Goal: Information Seeking & Learning: Learn about a topic

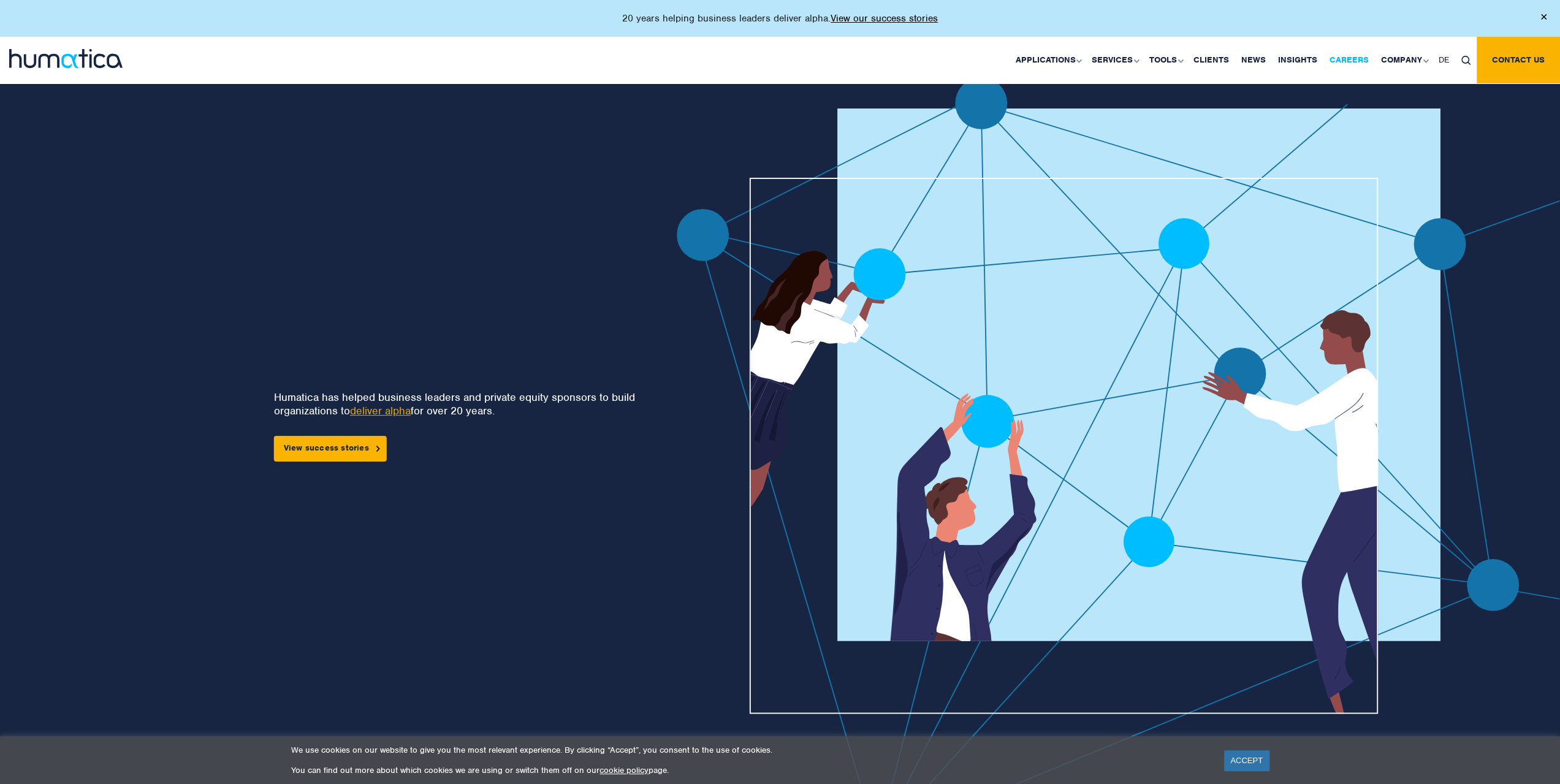
click at [1358, 60] on link "Careers" at bounding box center [1349, 60] width 52 height 47
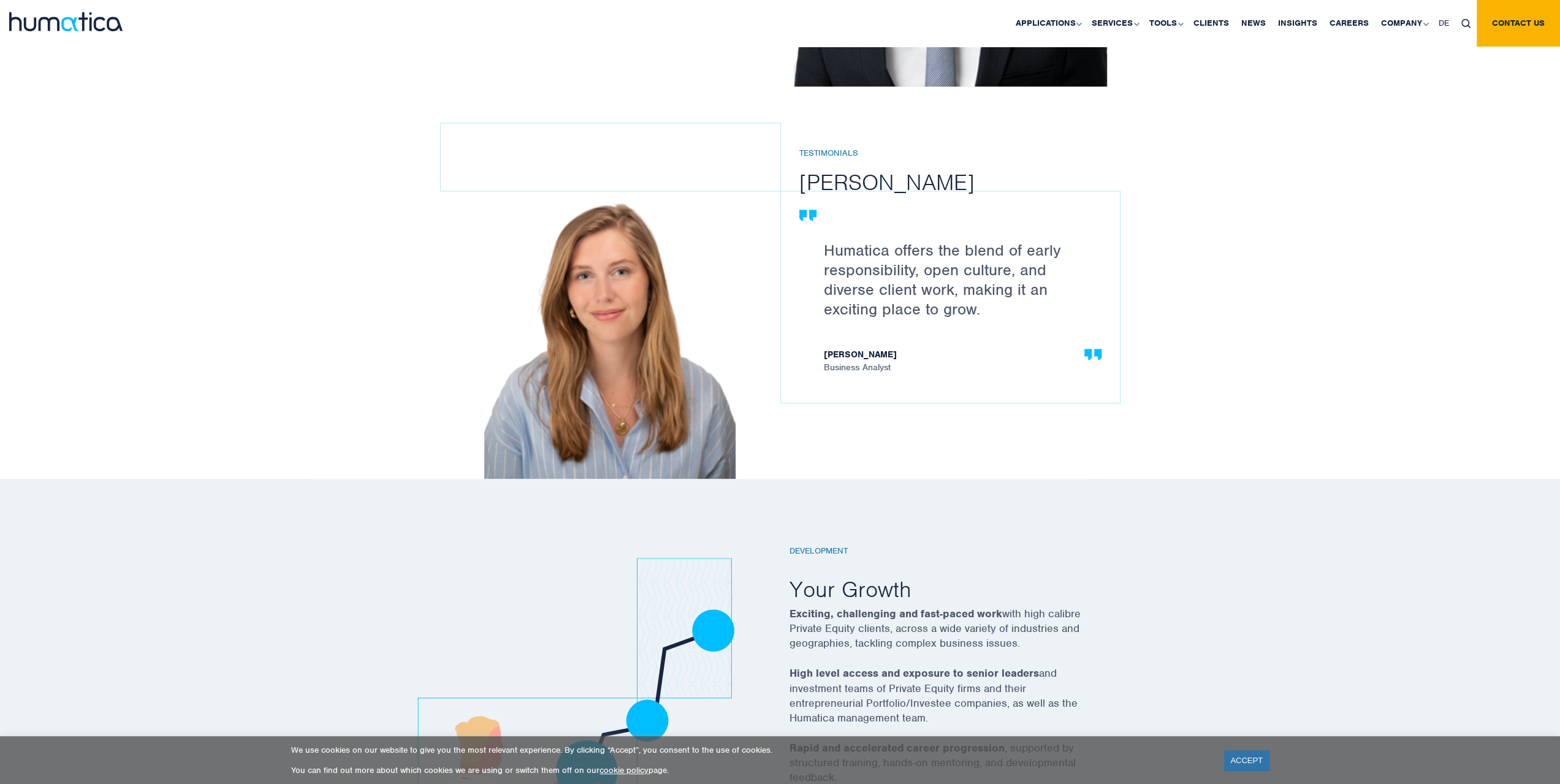
scroll to position [1470, 0]
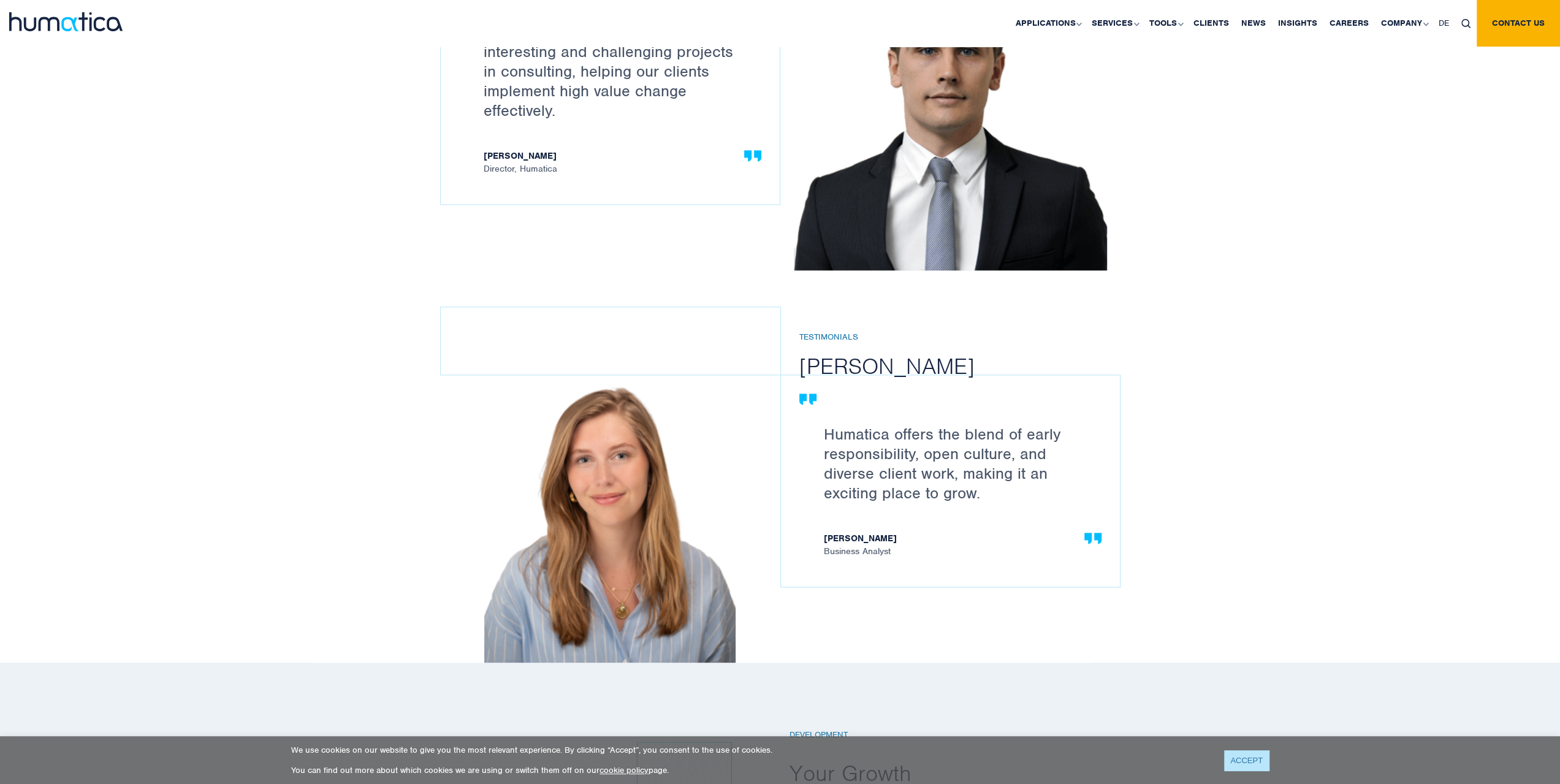
click at [1244, 759] on link "ACCEPT" at bounding box center [1246, 760] width 45 height 20
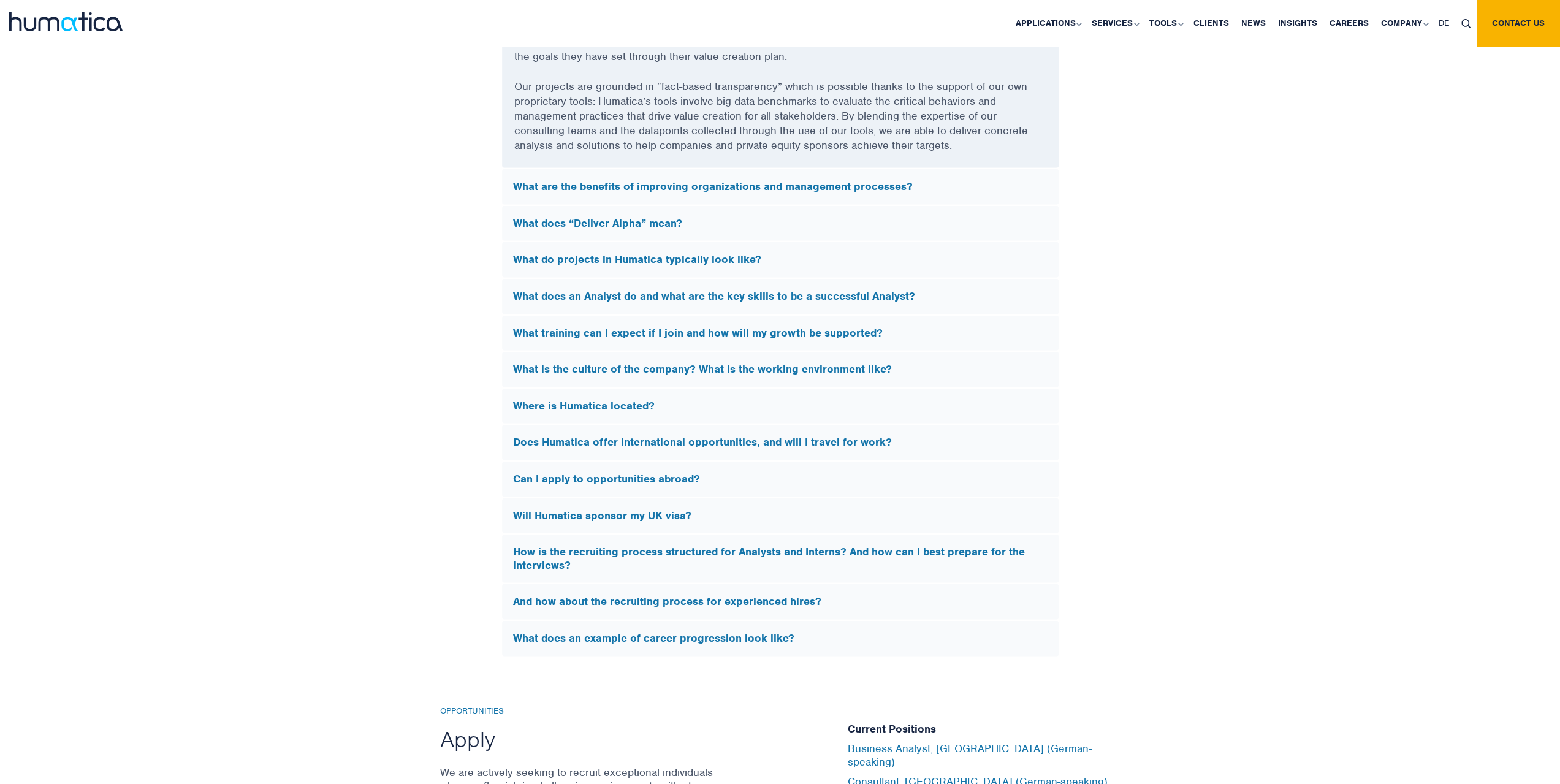
scroll to position [3370, 0]
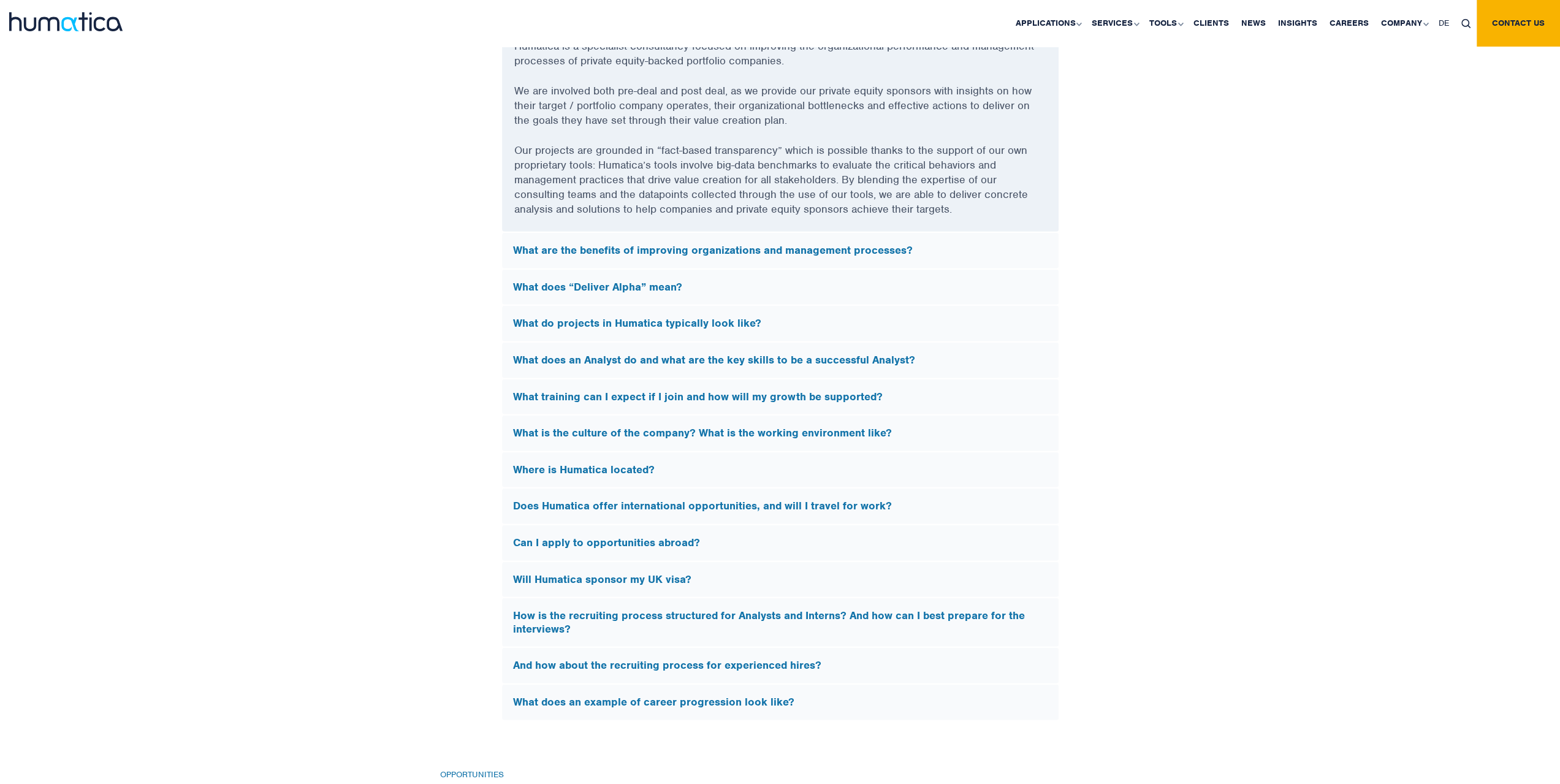
click at [559, 289] on div "What does “Deliver Alpha” mean?" at bounding box center [780, 287] width 557 height 36
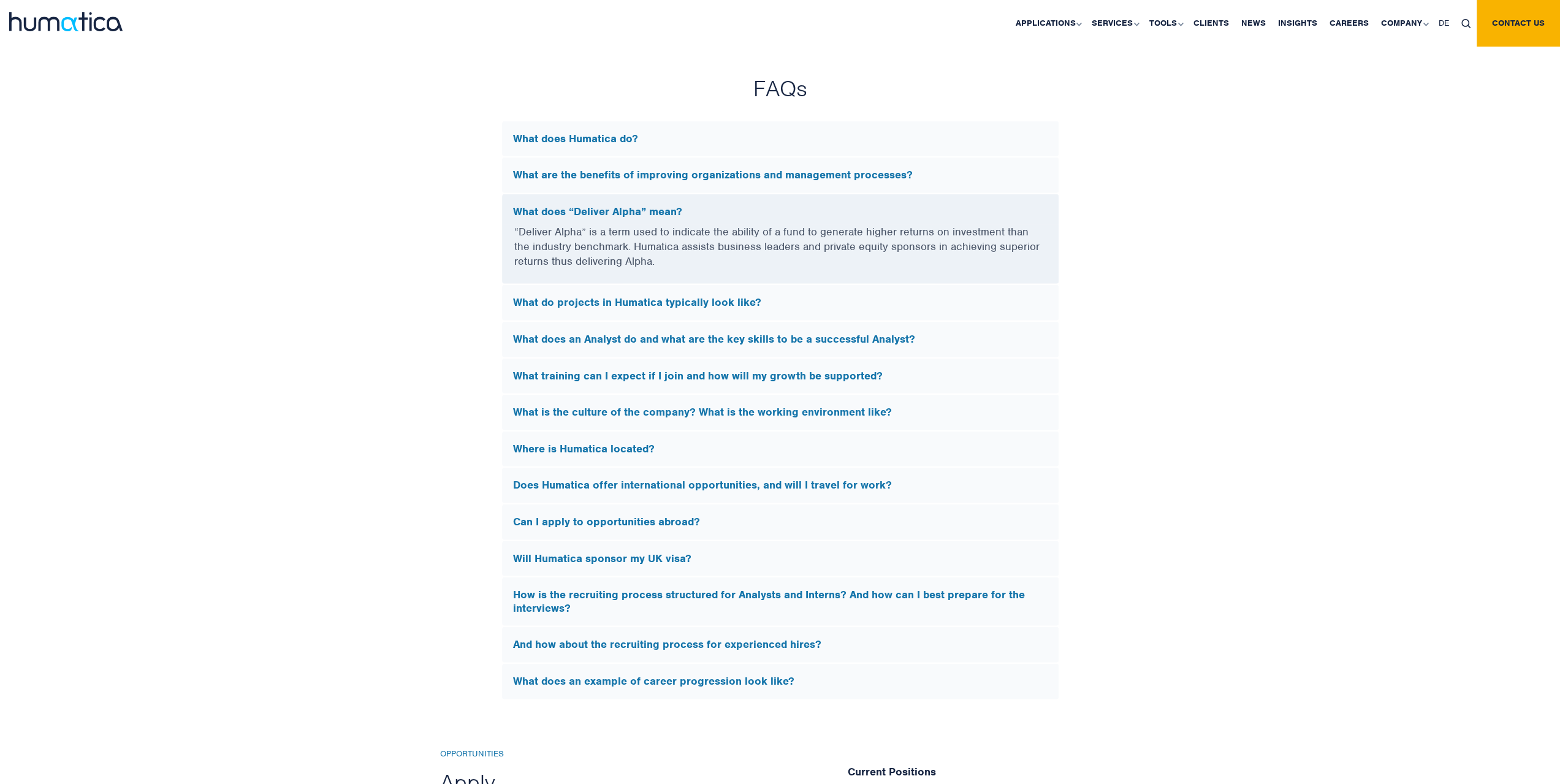
scroll to position [3187, 0]
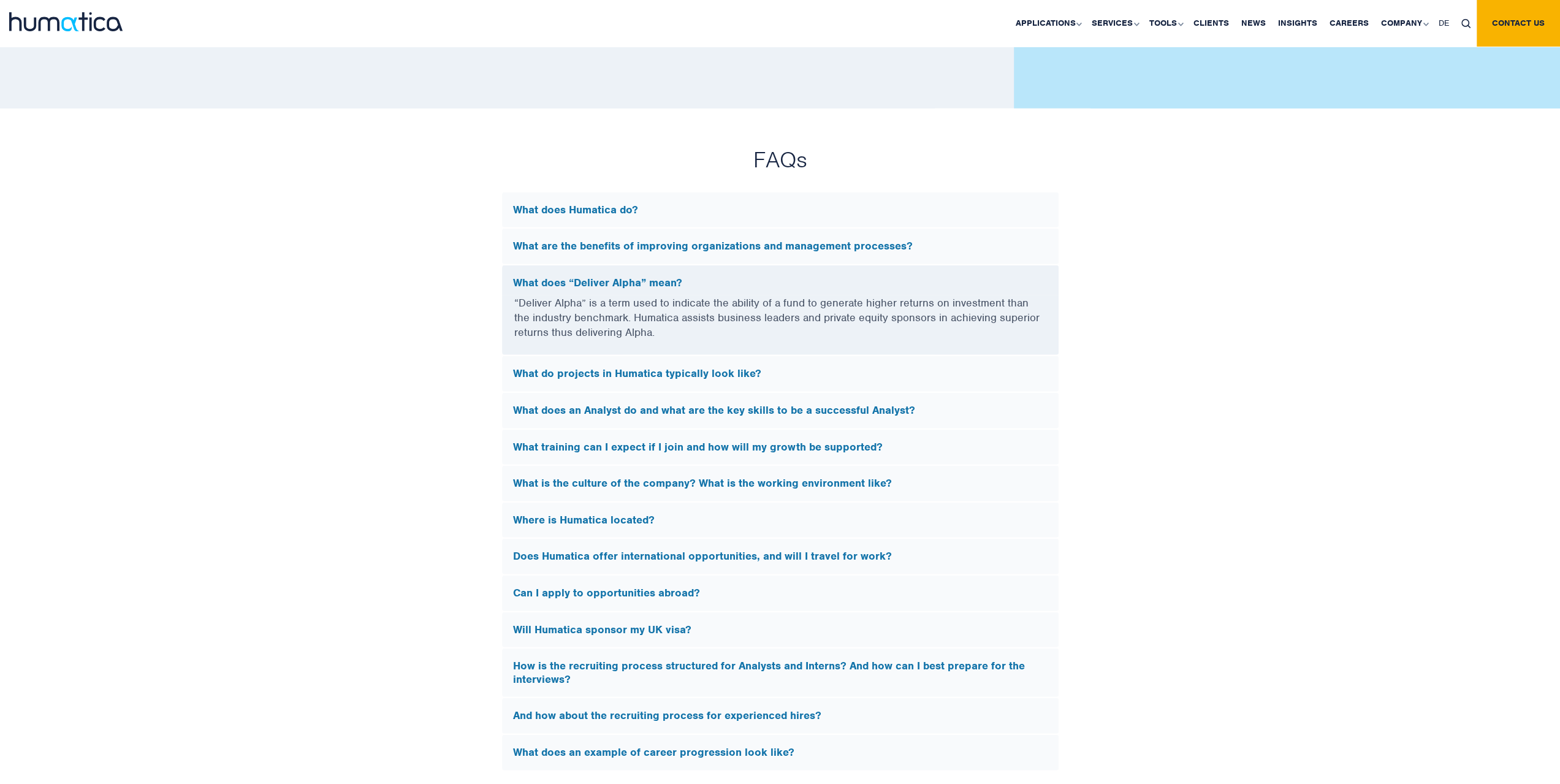
click at [588, 367] on h5 "What do projects in Humatica typically look like?" at bounding box center [780, 374] width 535 height 14
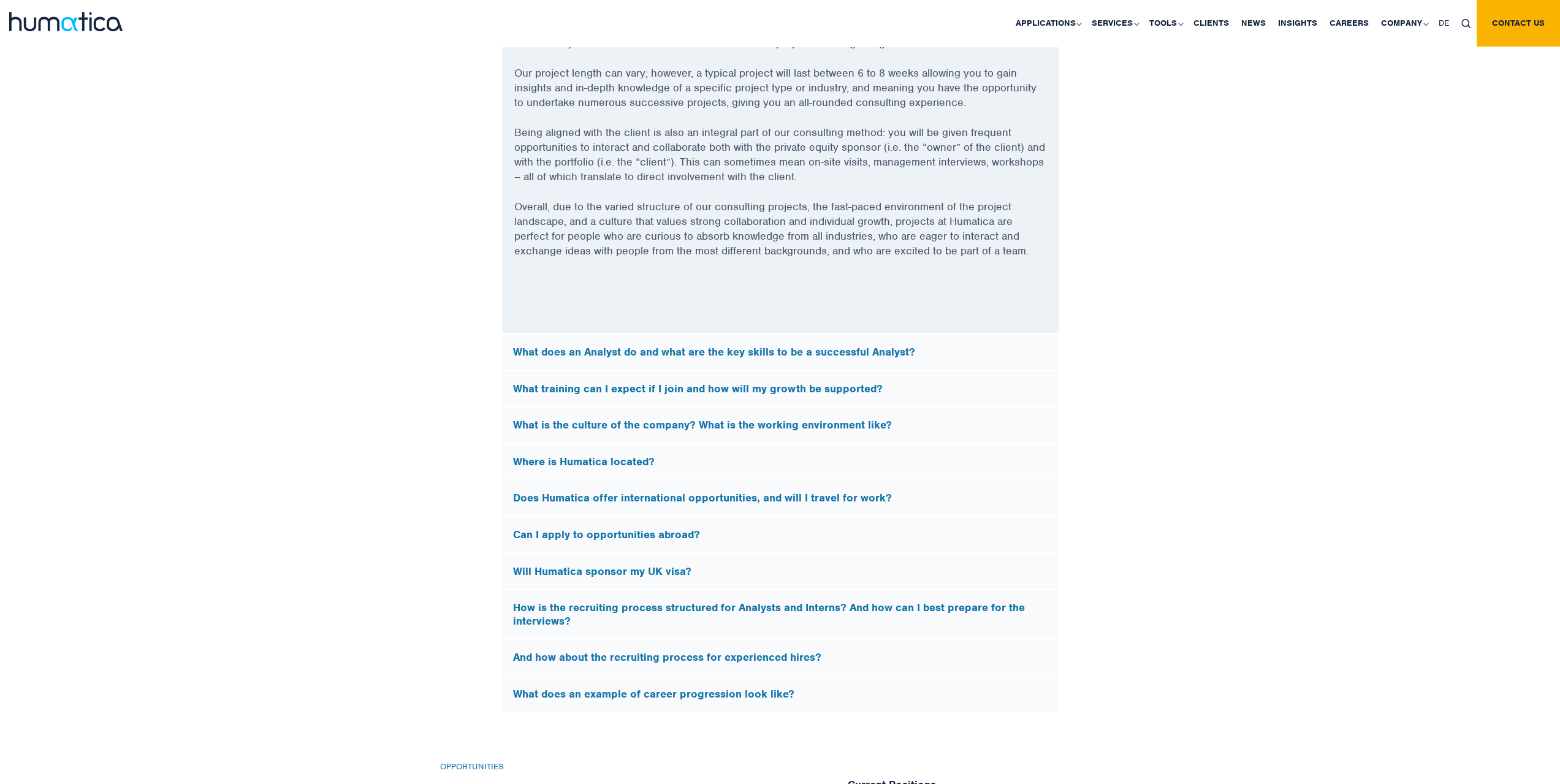
scroll to position [3554, 0]
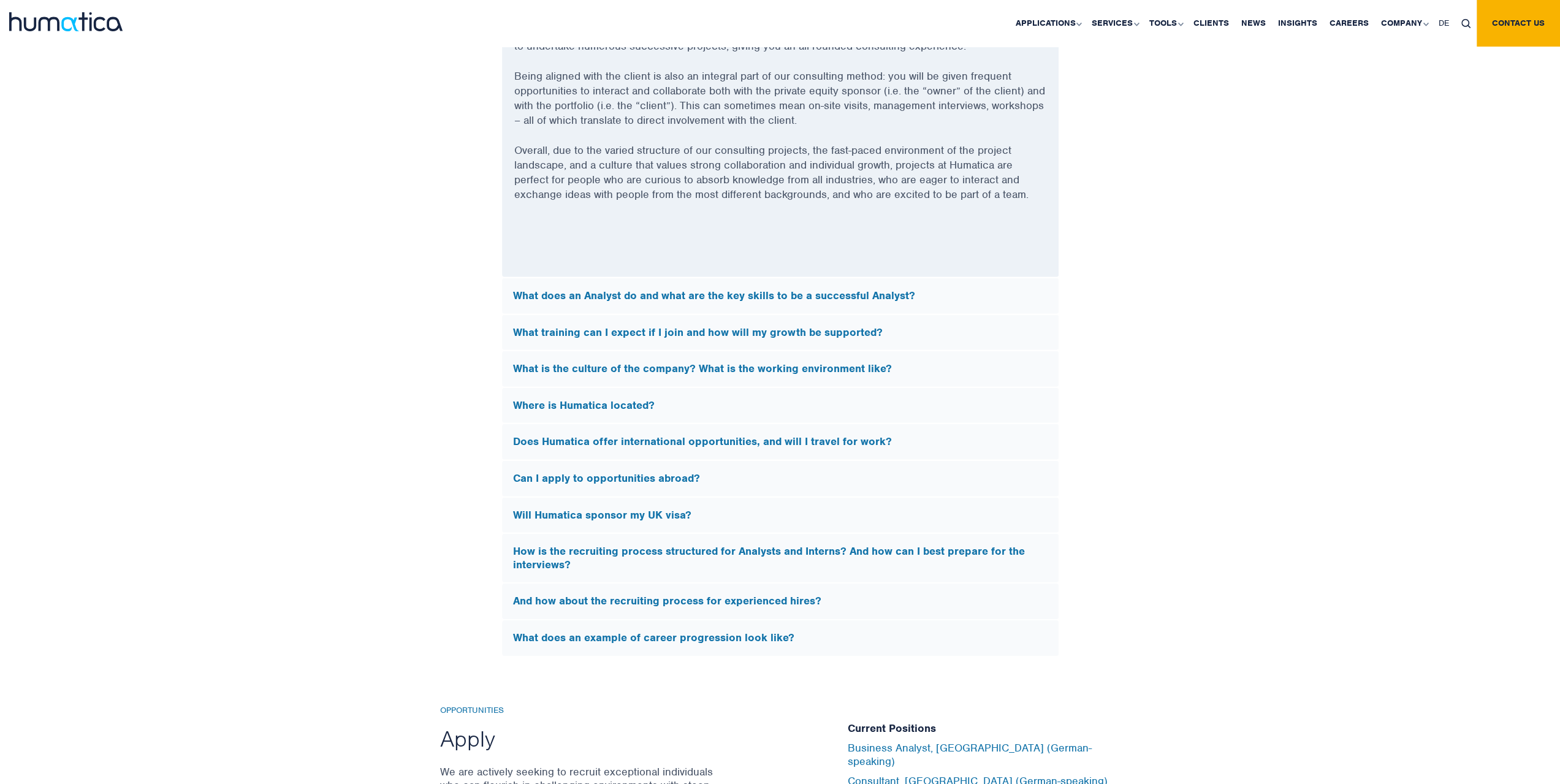
click at [581, 472] on h5 "Can I apply to opportunities abroad?" at bounding box center [780, 478] width 535 height 14
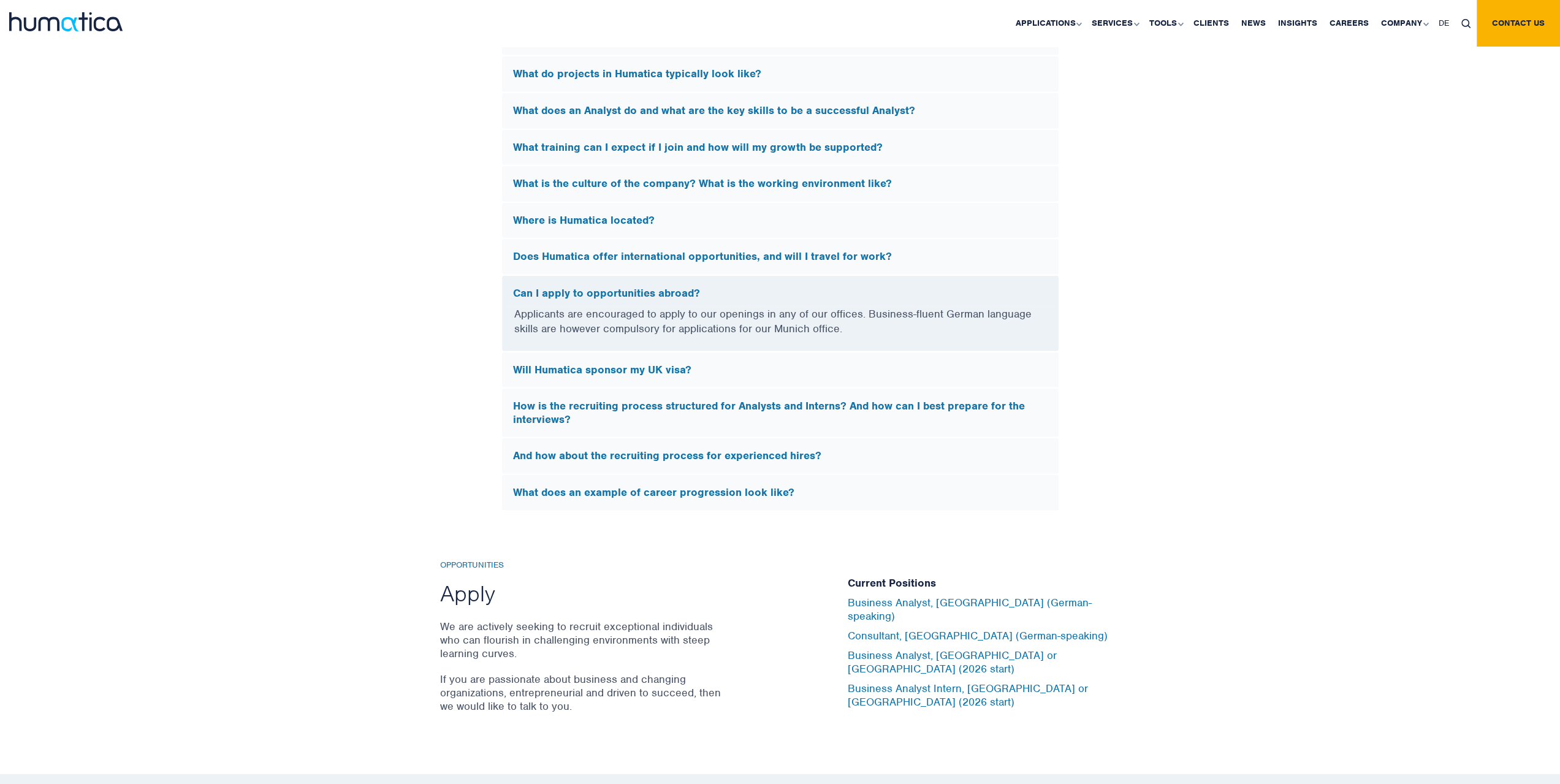
scroll to position [3431, 0]
click at [529, 366] on h5 "Will Humatica sponsor my UK visa?" at bounding box center [780, 370] width 535 height 14
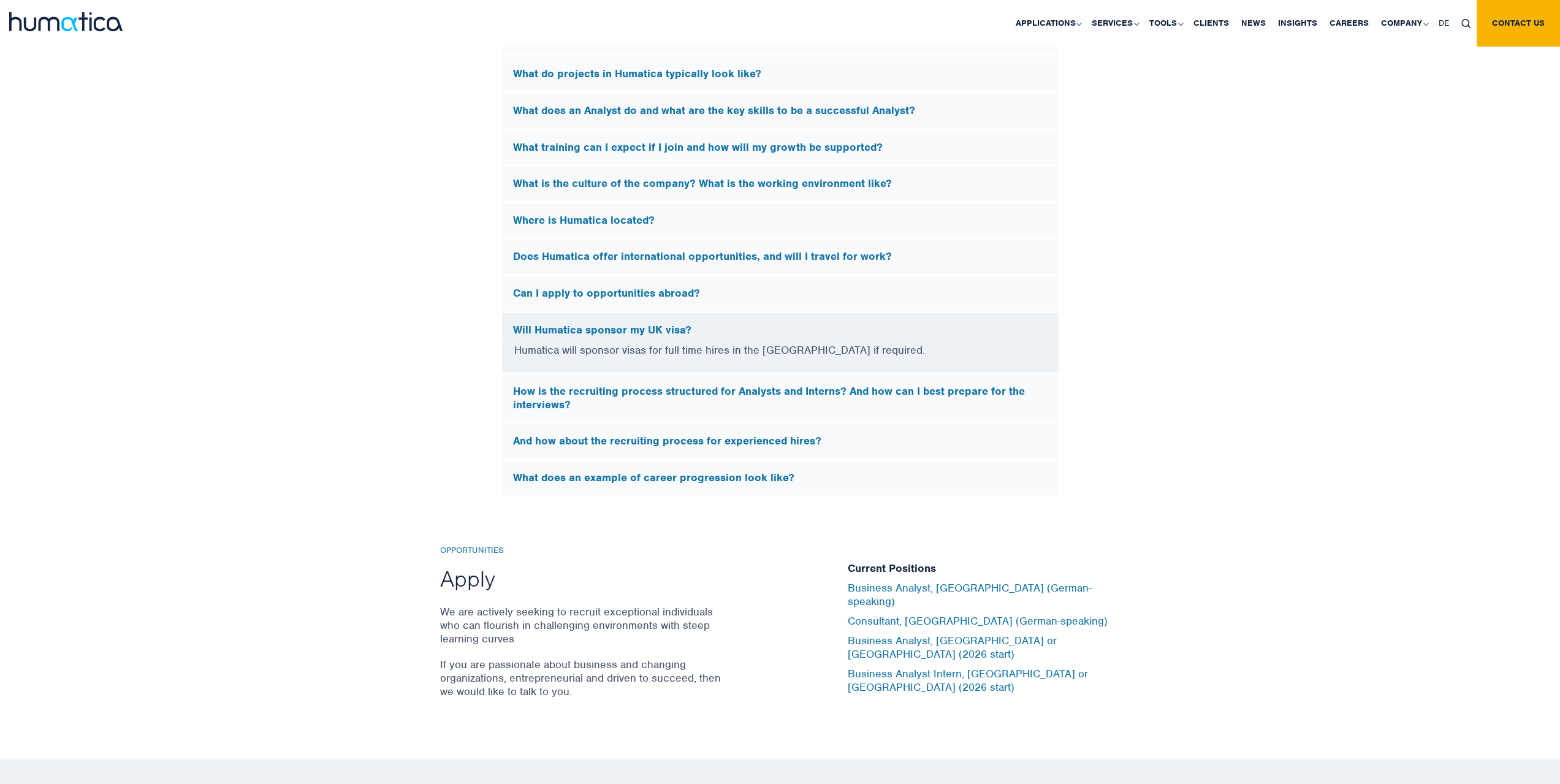
click at [583, 435] on h5 "And how about the recruiting process for experienced hires?" at bounding box center [780, 441] width 535 height 14
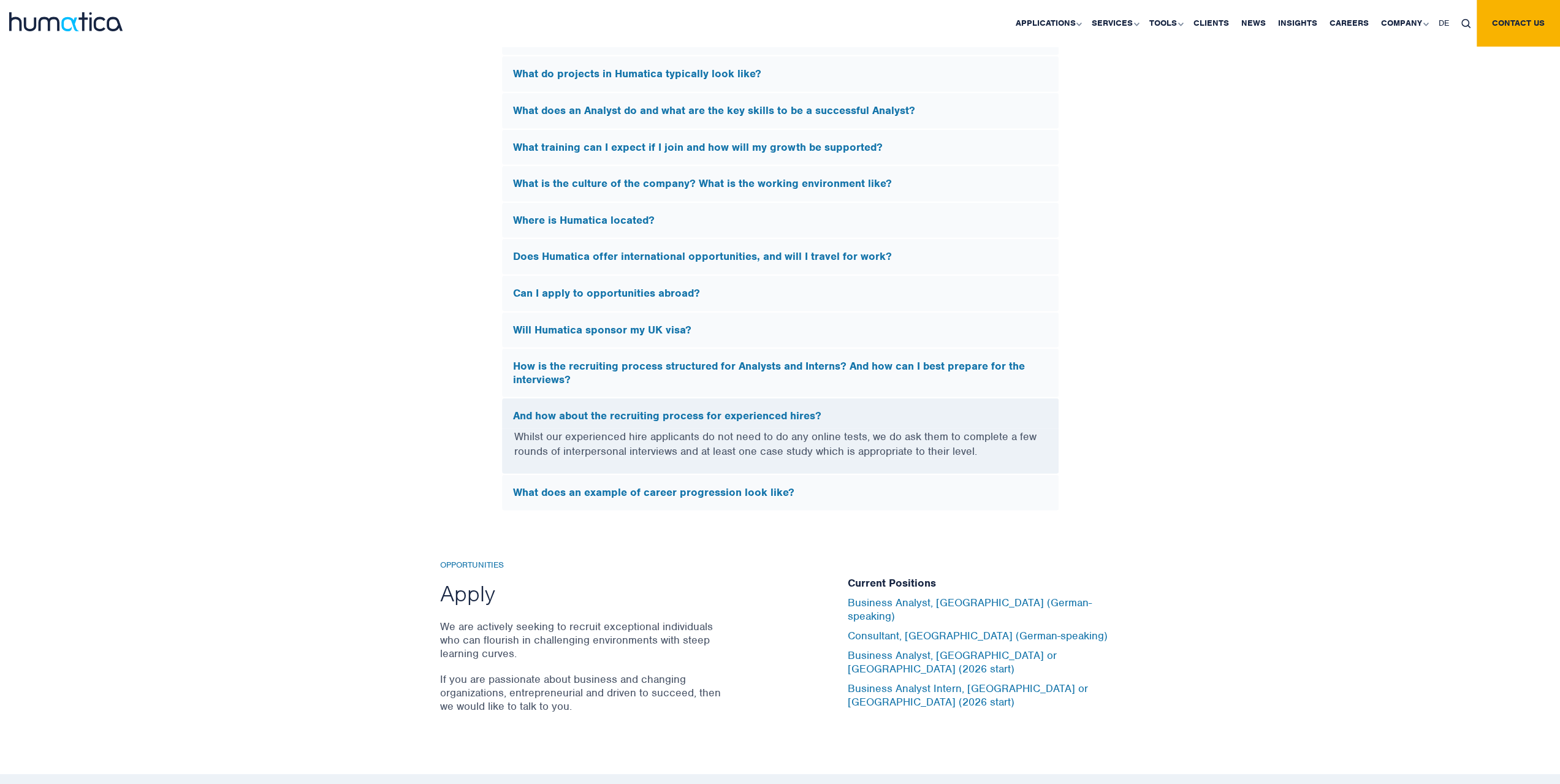
click at [662, 490] on h5 "What does an example of career progression look like?" at bounding box center [780, 492] width 535 height 14
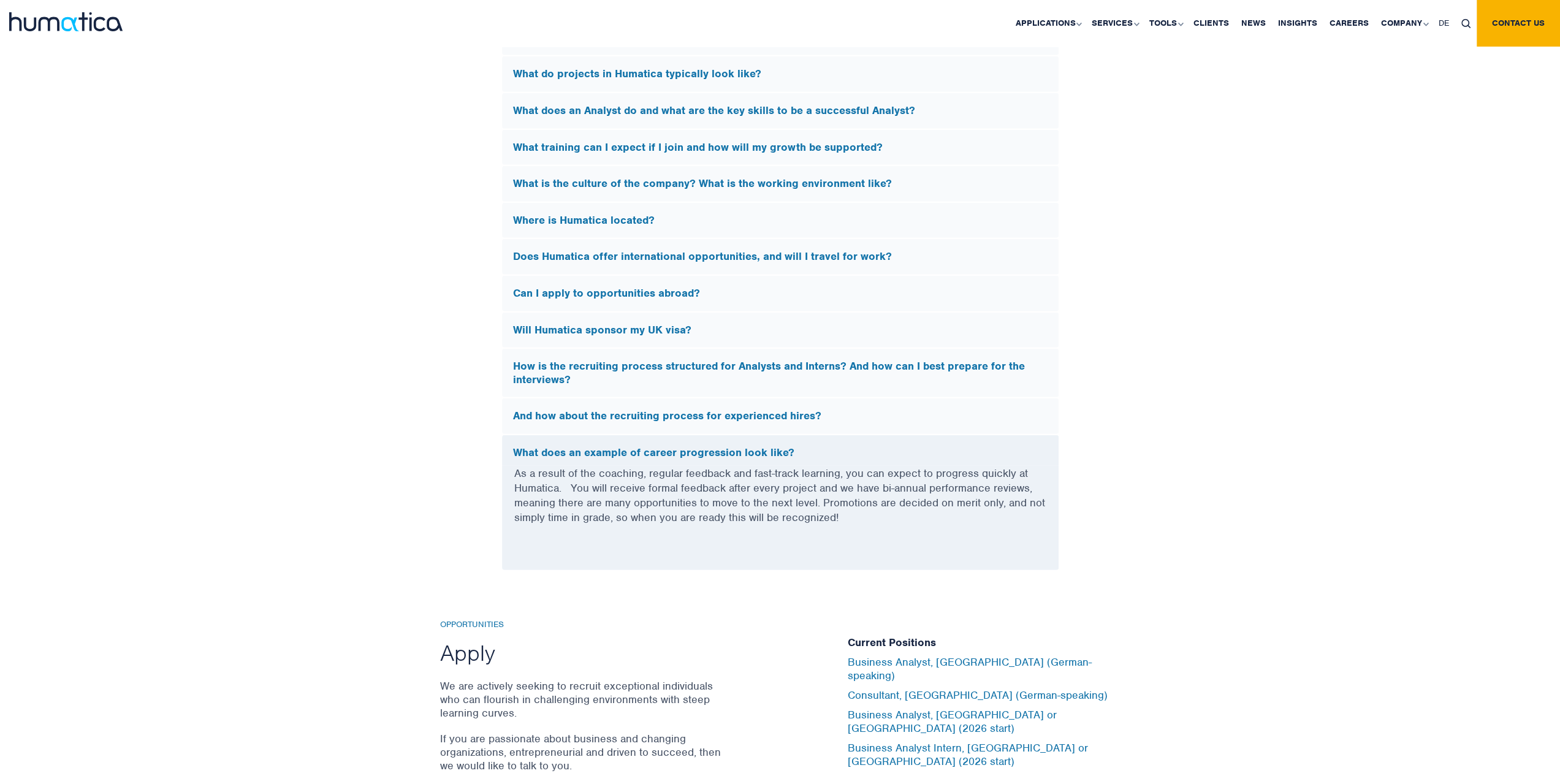
scroll to position [3615, 0]
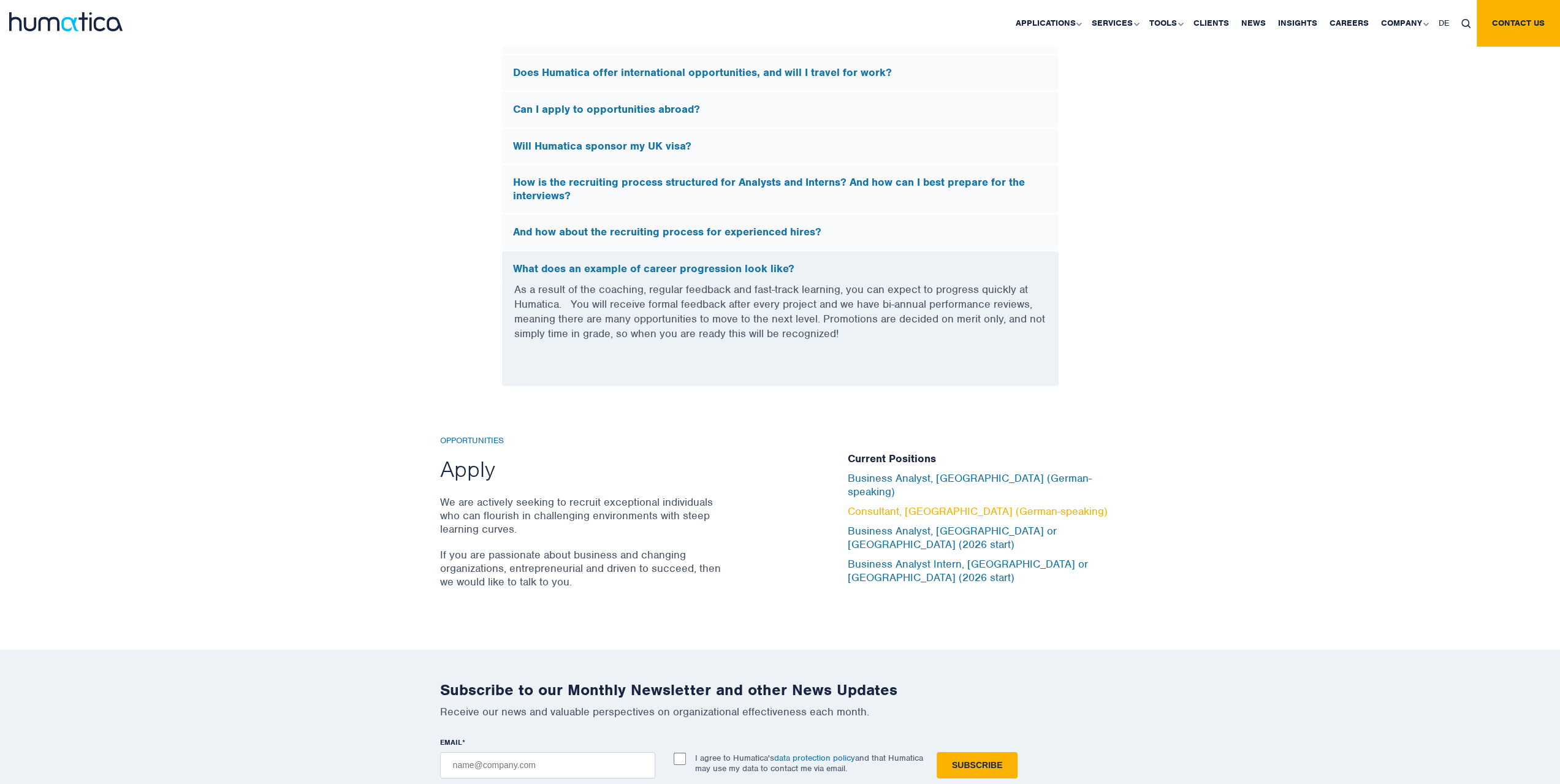
click at [906, 507] on link "Consultant, Munich (German-speaking)" at bounding box center [977, 511] width 260 height 14
click at [1388, 64] on link "About Humatica" at bounding box center [1404, 67] width 152 height 29
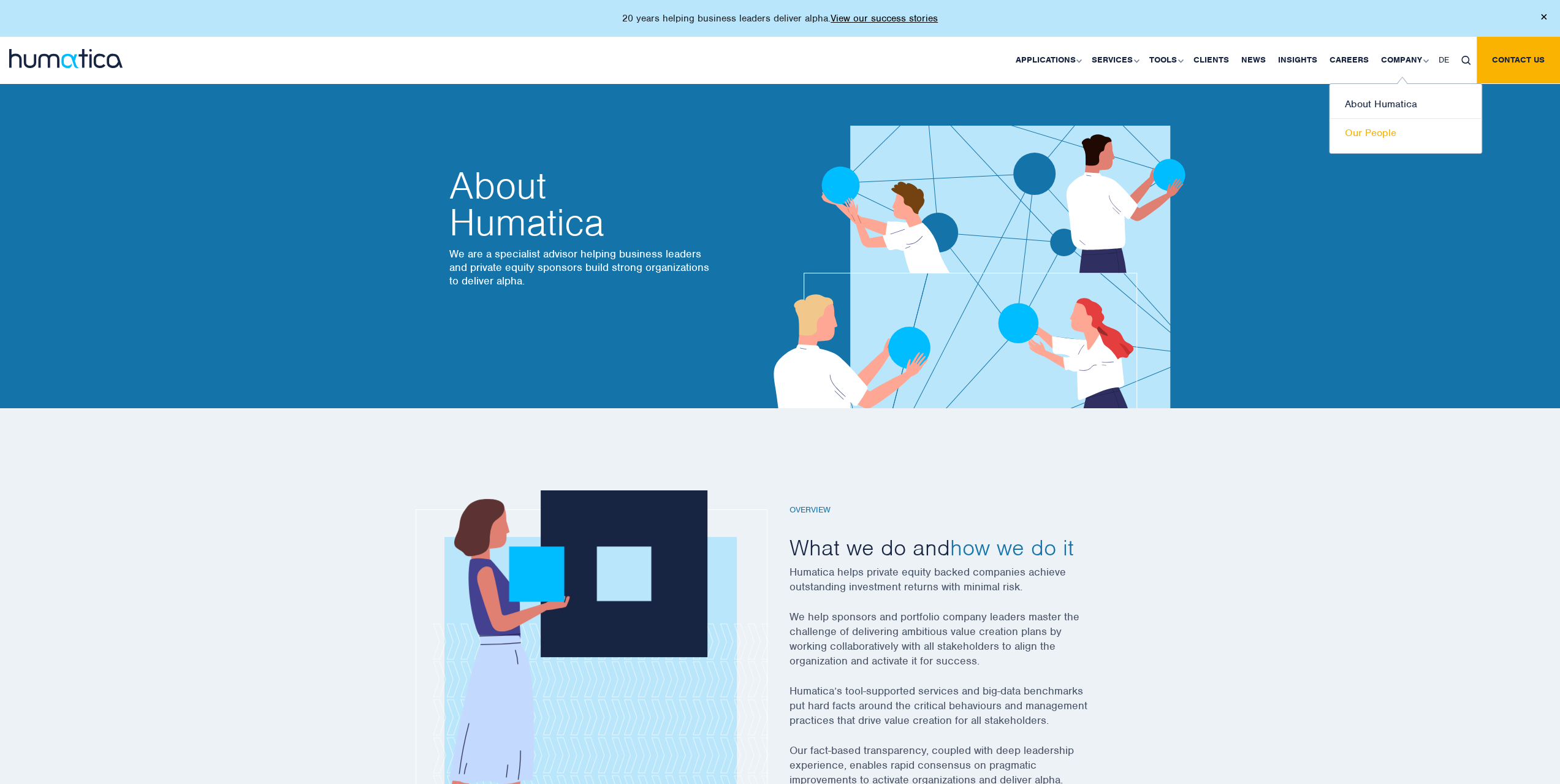
click at [1381, 131] on link "Our People" at bounding box center [1404, 133] width 152 height 29
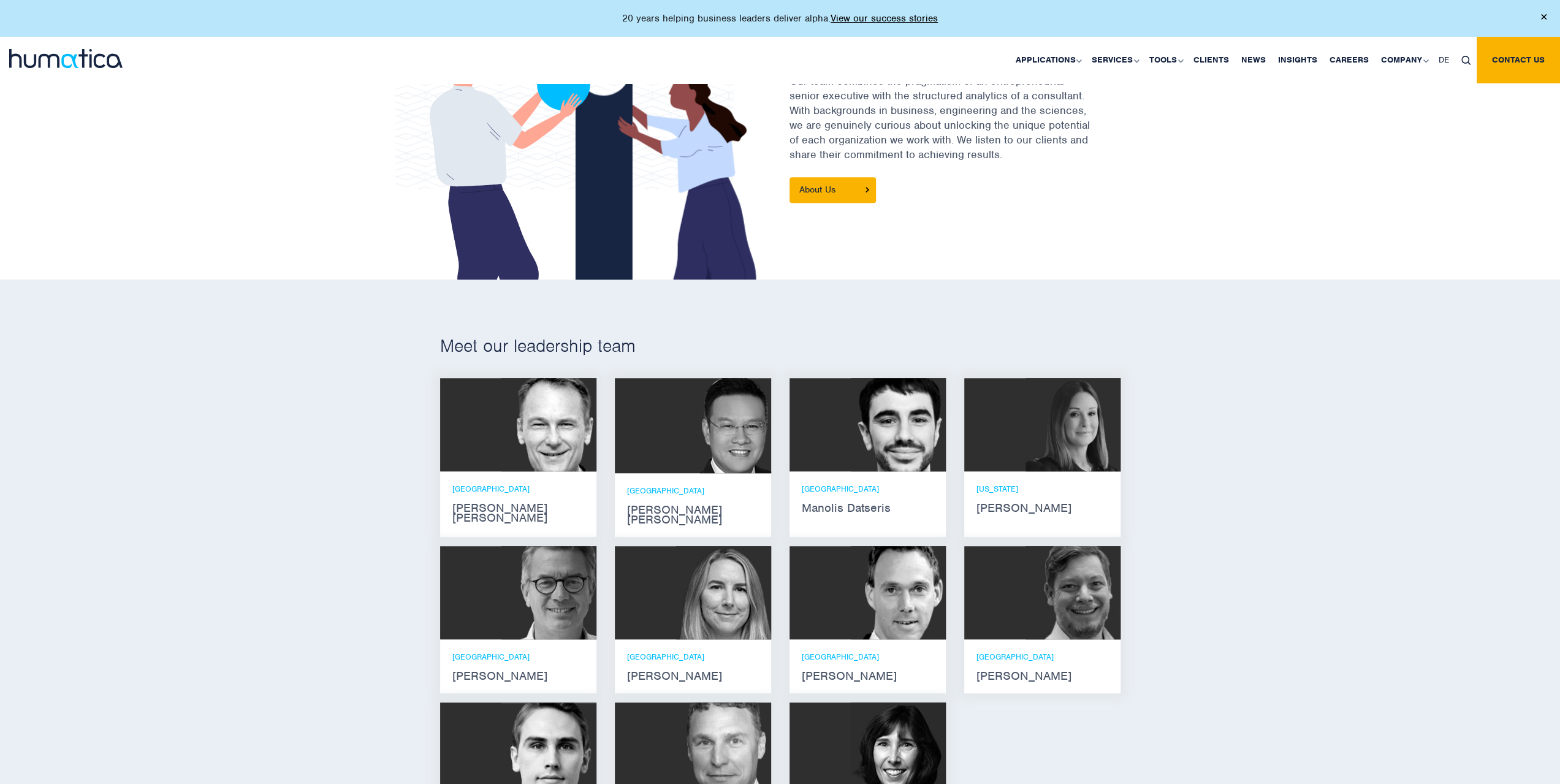
scroll to position [674, 0]
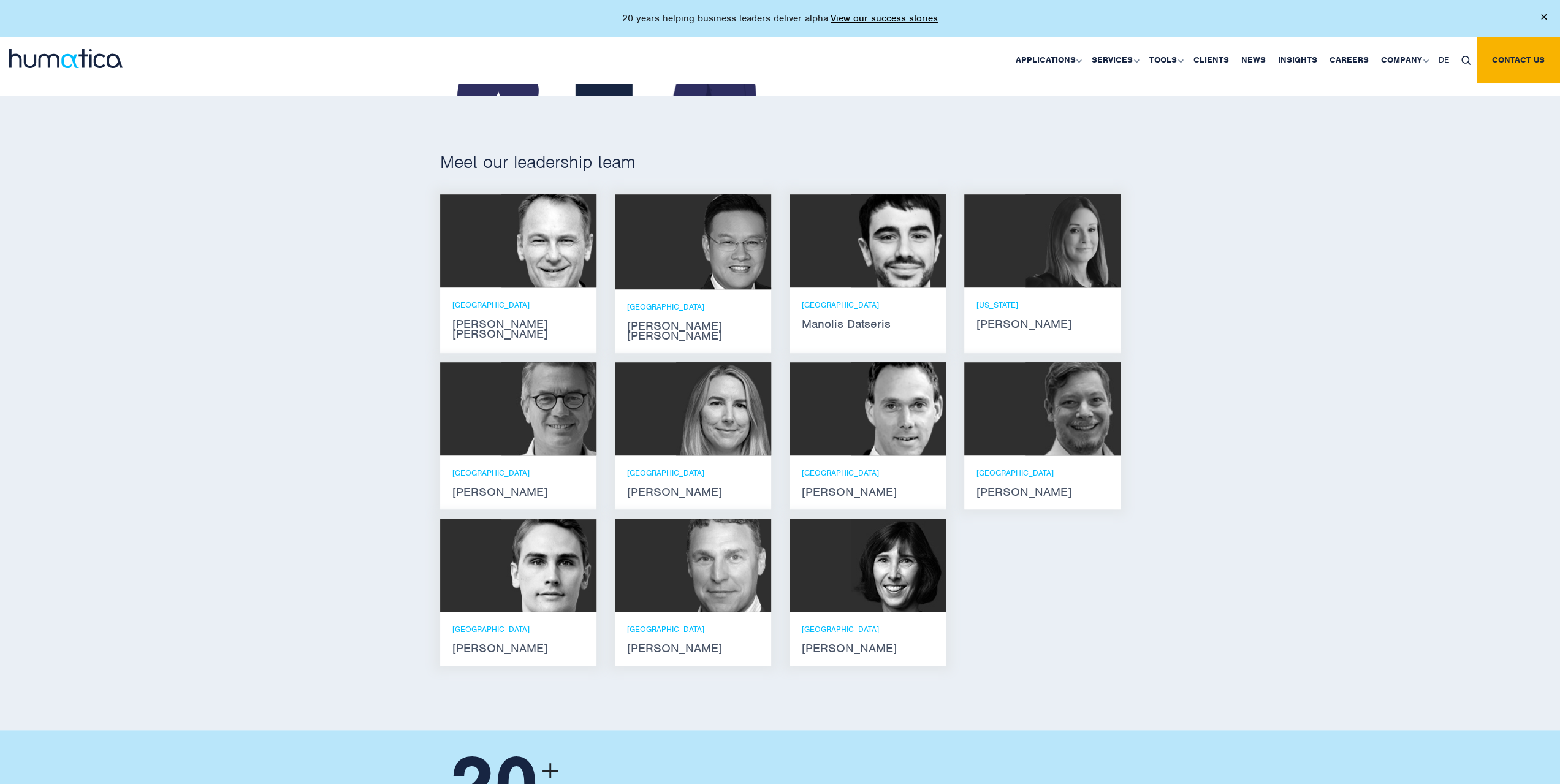
click at [1037, 470] on div "ZURICH [PERSON_NAME]" at bounding box center [1042, 482] width 132 height 29
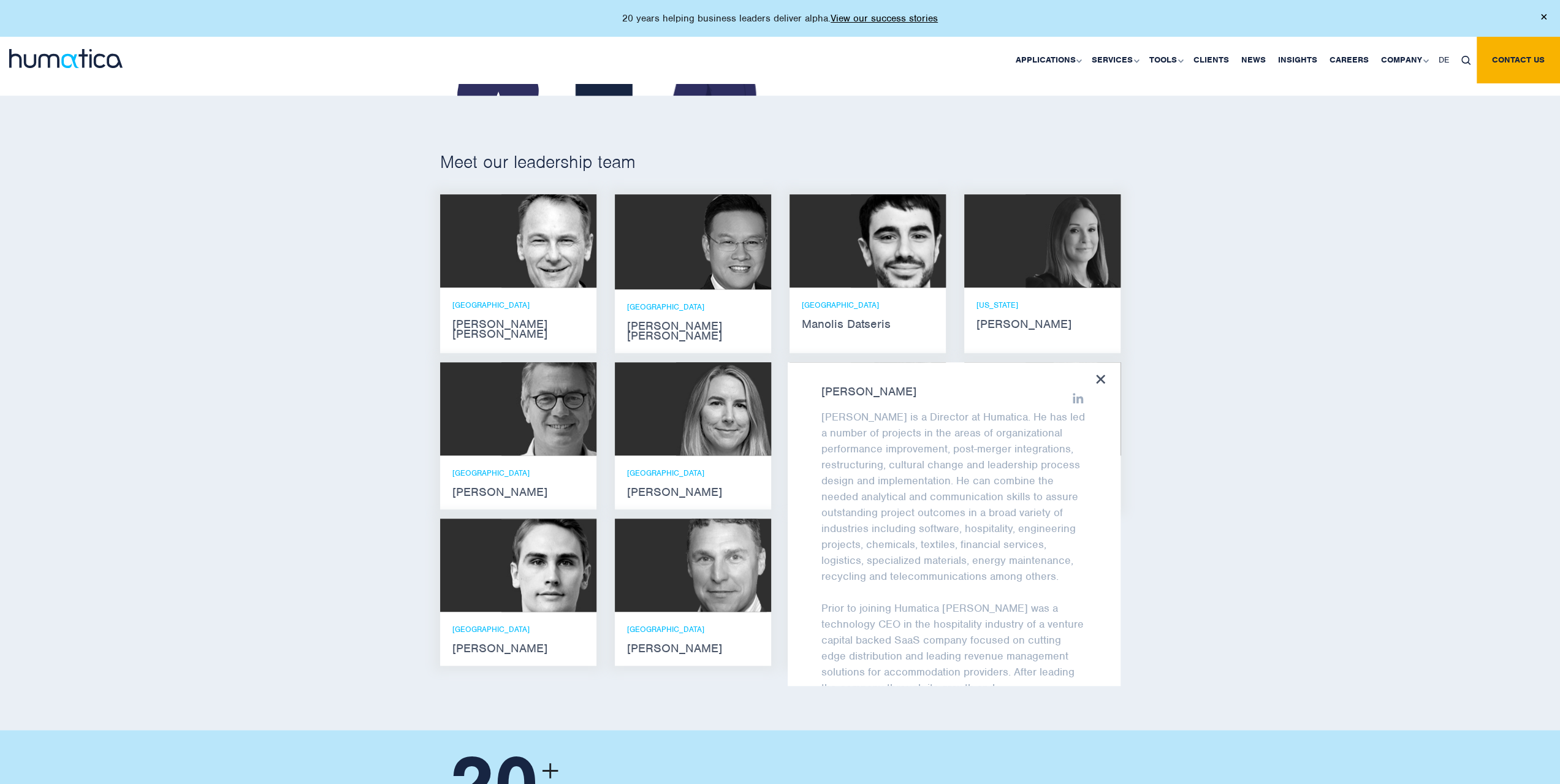
scroll to position [122, 0]
click at [1098, 375] on icon at bounding box center [1101, 379] width 9 height 9
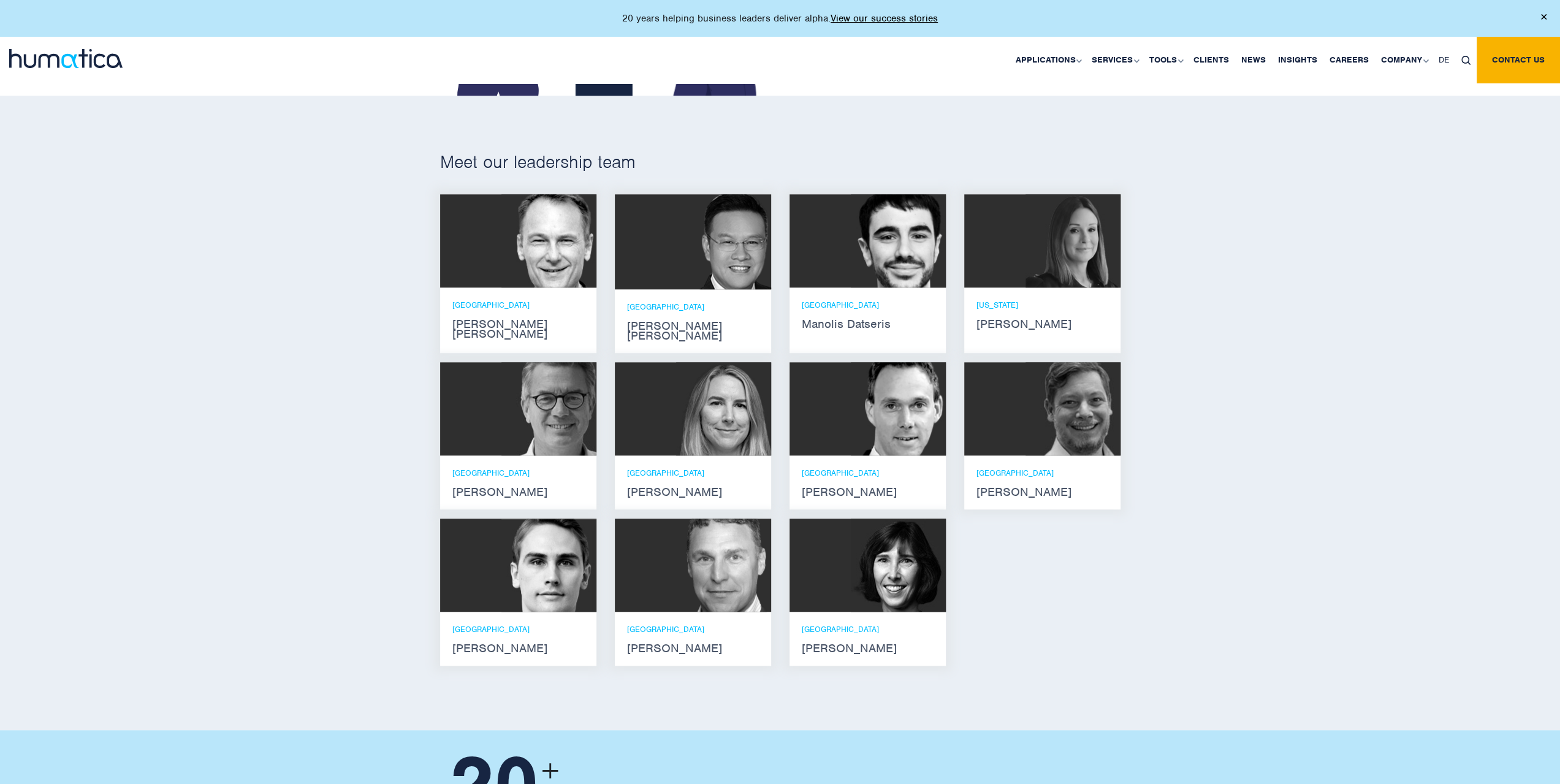
scroll to position [133, 0]
click at [538, 306] on p "[GEOGRAPHIC_DATA]" at bounding box center [517, 305] width 132 height 10
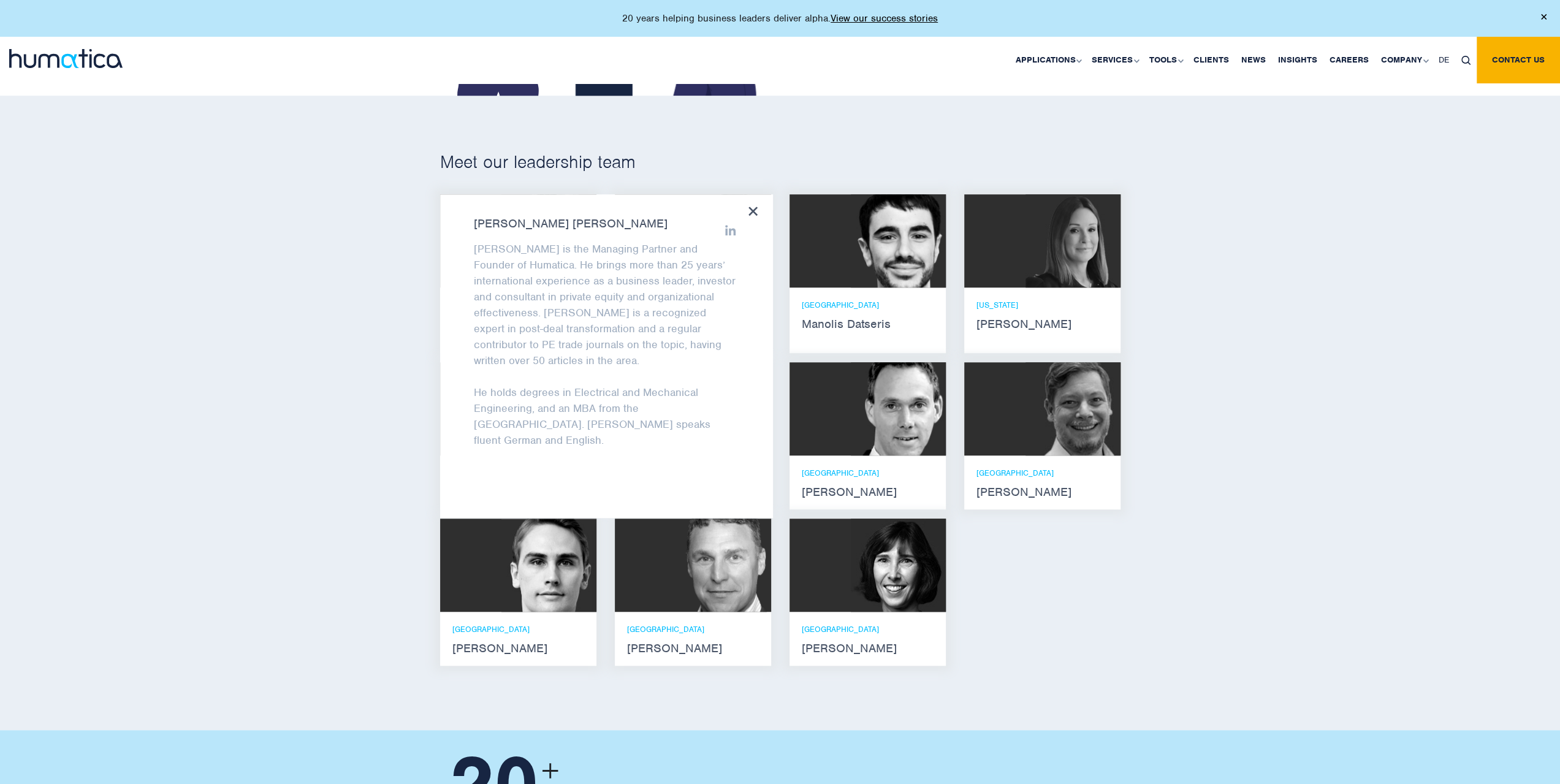
click at [187, 339] on div "Meet our leadership team [PERSON_NAME] [PERSON_NAME] He holds degrees in Electr…" at bounding box center [780, 412] width 1560 height 634
click at [760, 212] on div "[PERSON_NAME] [PERSON_NAME] [PERSON_NAME] is the Managing Partner and Founder o…" at bounding box center [607, 356] width 333 height 324
click at [758, 213] on div "[PERSON_NAME] [PERSON_NAME] [PERSON_NAME] is the Managing Partner and Founder o…" at bounding box center [607, 356] width 333 height 324
click at [755, 208] on icon at bounding box center [753, 211] width 9 height 9
